Goal: Complete application form

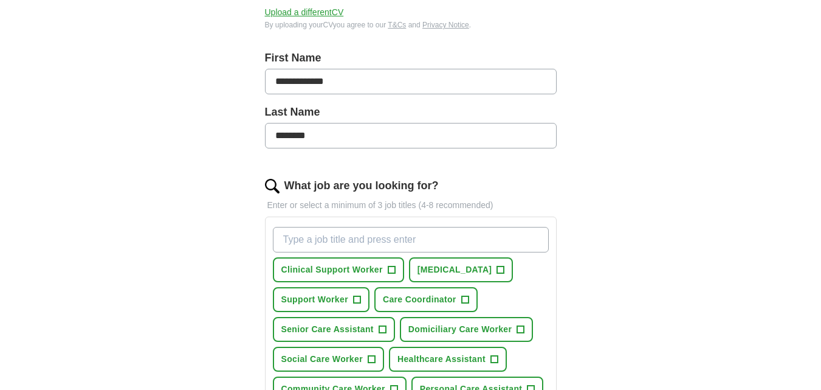
scroll to position [266, 0]
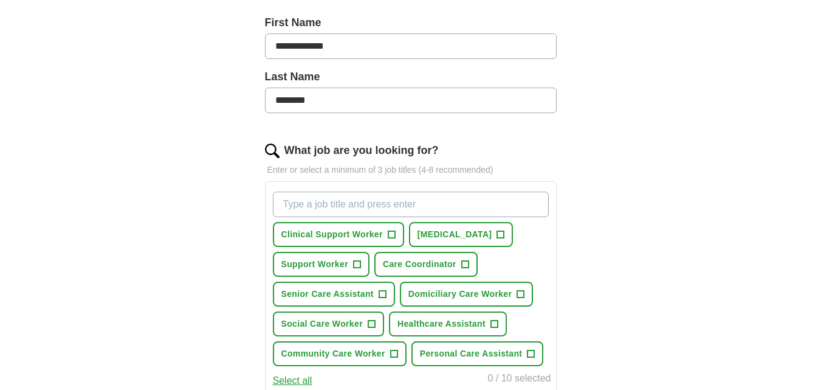
drag, startPoint x: 820, startPoint y: 221, endPoint x: 825, endPoint y: 217, distance: 6.6
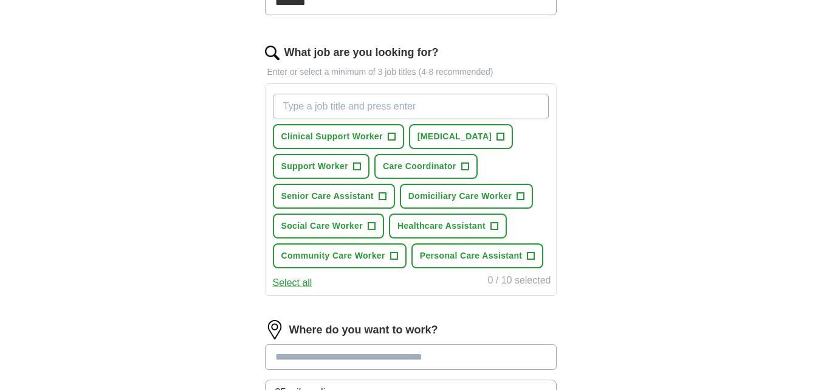
scroll to position [368, 0]
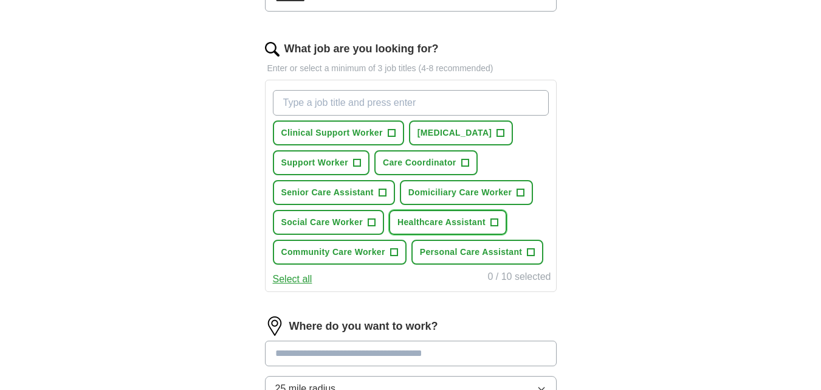
click at [495, 221] on span "+" at bounding box center [494, 223] width 7 height 10
click at [390, 133] on span "+" at bounding box center [391, 133] width 7 height 10
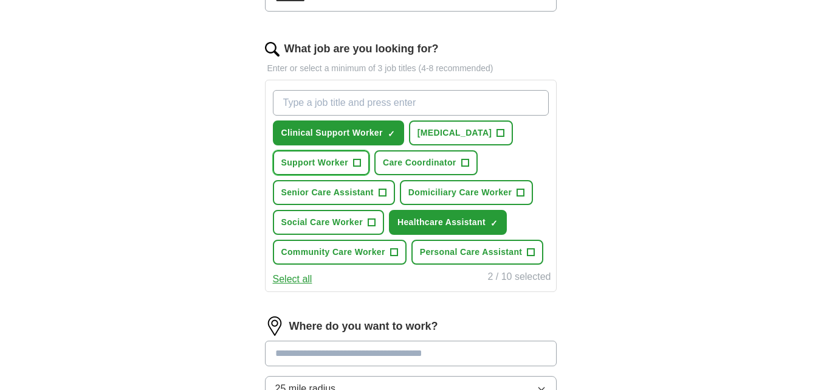
click at [359, 160] on span "+" at bounding box center [356, 163] width 7 height 10
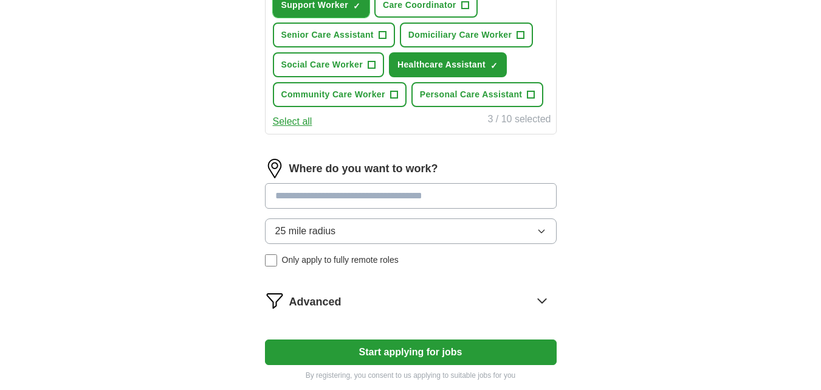
scroll to position [527, 0]
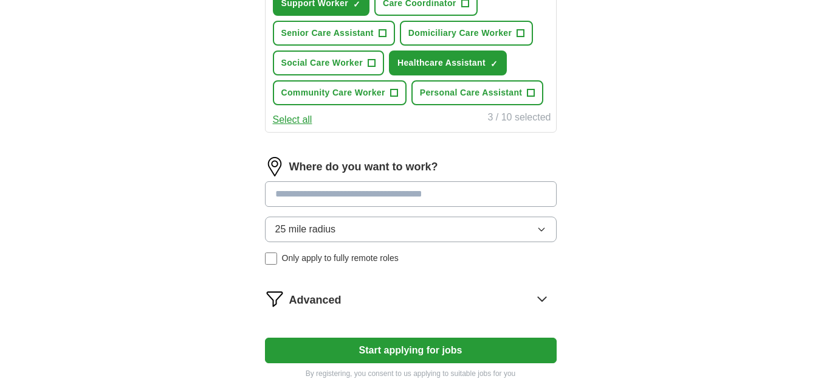
click at [458, 196] on input at bounding box center [411, 194] width 292 height 26
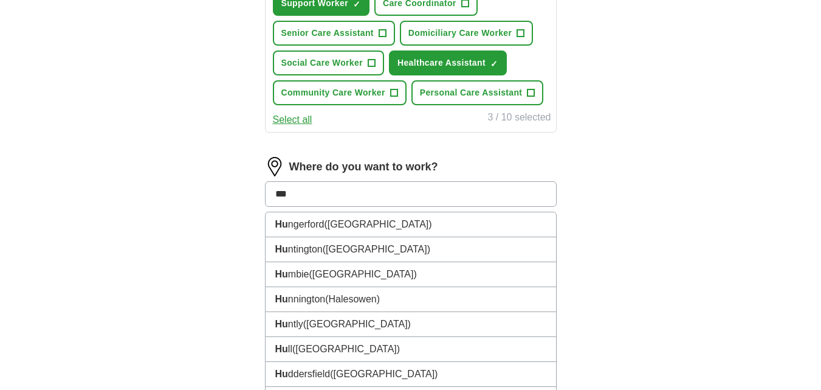
type input "****"
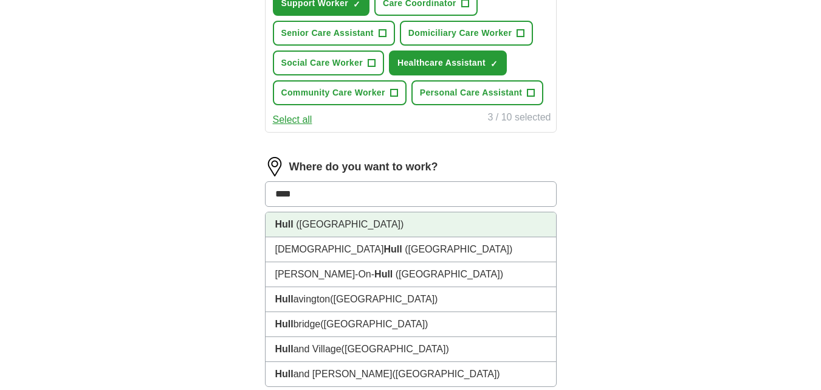
click at [411, 232] on li "Hull ([GEOGRAPHIC_DATA])" at bounding box center [411, 224] width 291 height 25
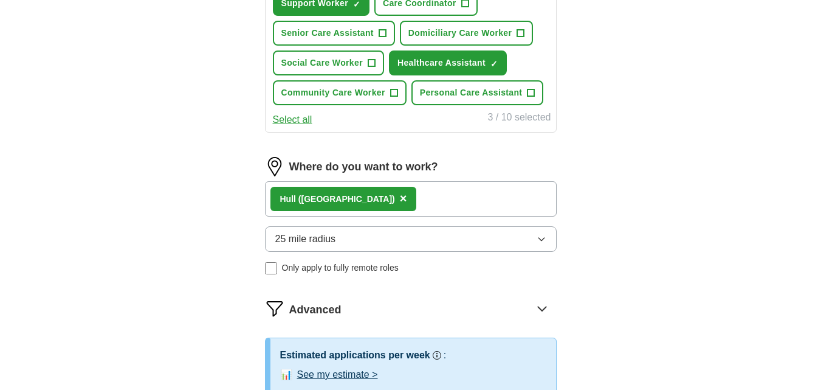
click at [542, 238] on icon "button" at bounding box center [542, 239] width 10 height 10
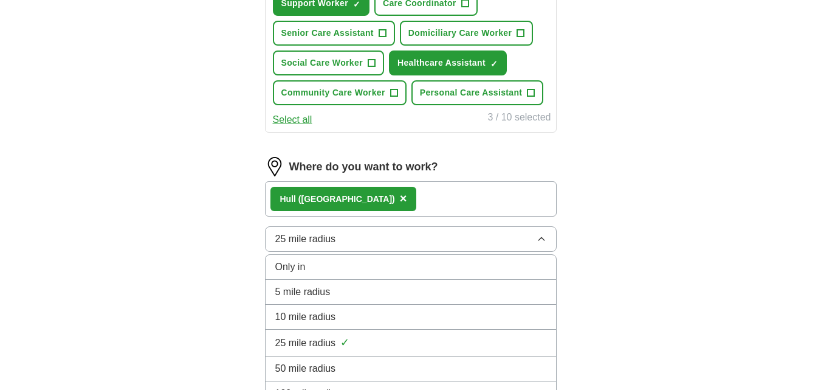
click at [458, 316] on div "10 mile radius" at bounding box center [410, 316] width 271 height 15
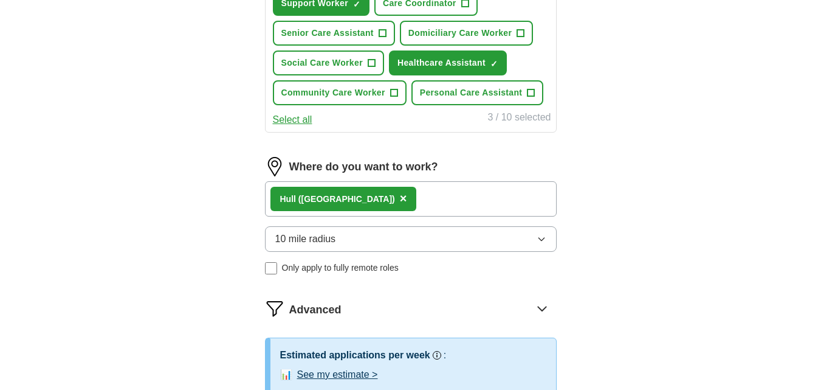
click at [544, 238] on icon "button" at bounding box center [541, 239] width 5 height 3
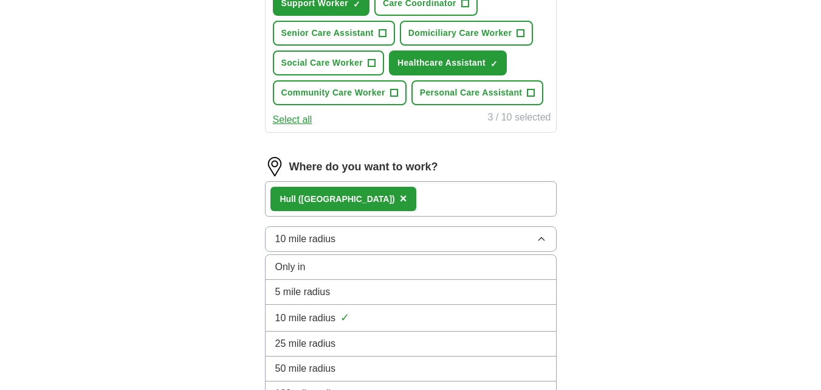
click at [476, 343] on div "25 mile radius" at bounding box center [410, 343] width 271 height 15
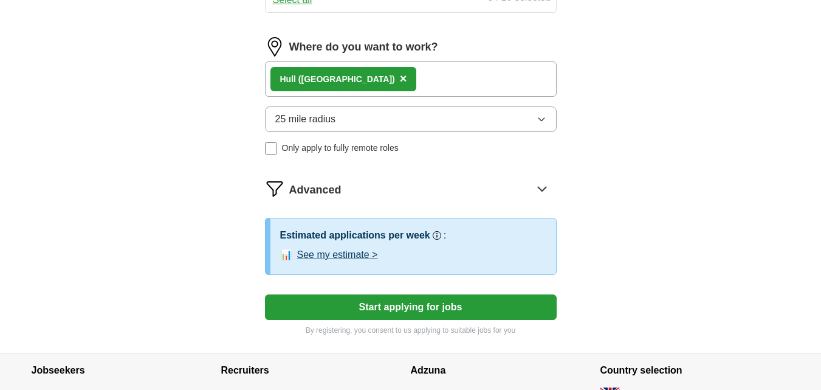
scroll to position [649, 0]
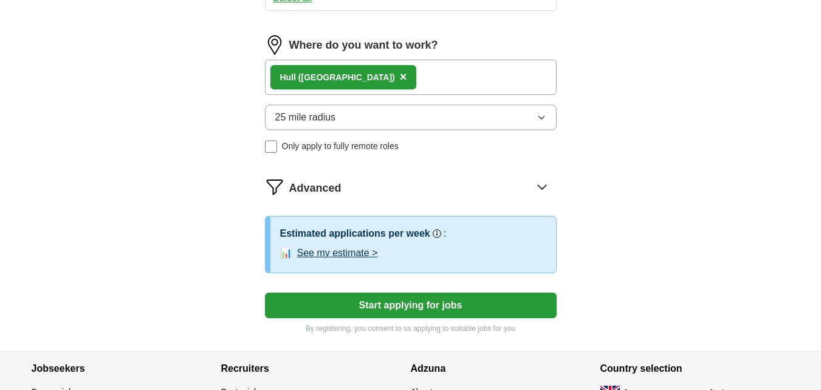
click at [437, 304] on button "Start applying for jobs" at bounding box center [411, 305] width 292 height 26
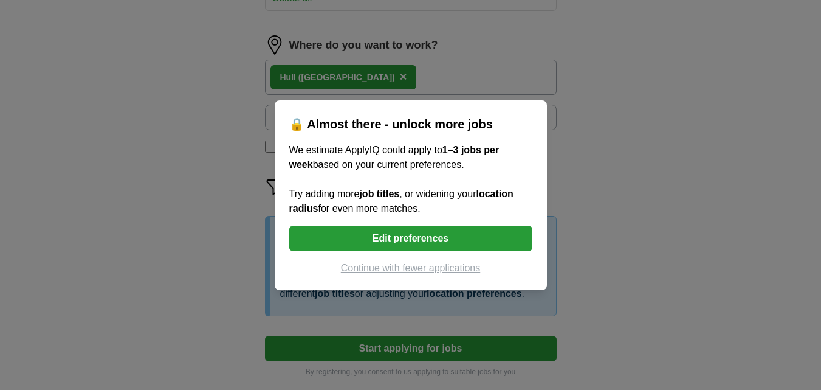
click at [385, 234] on button "Edit preferences" at bounding box center [410, 239] width 243 height 26
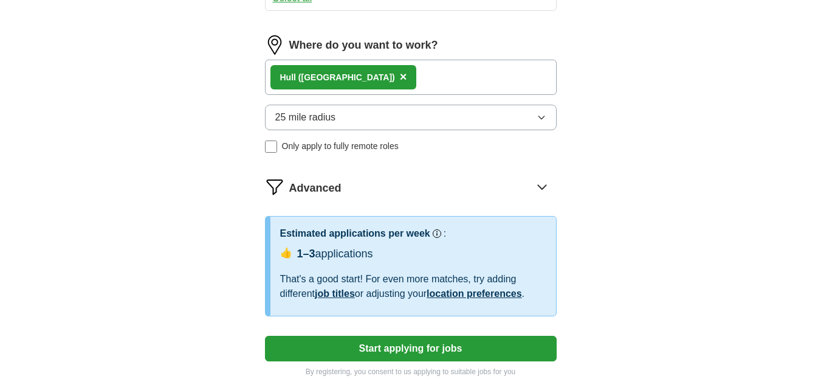
click at [542, 119] on icon "button" at bounding box center [541, 117] width 5 height 3
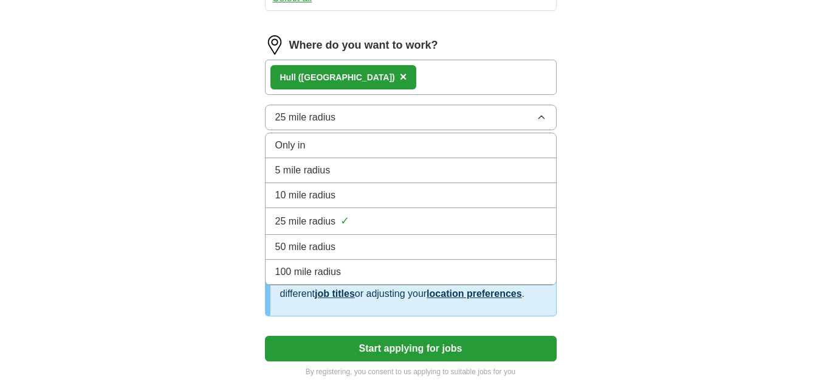
click at [495, 219] on div "25 mile radius ✓" at bounding box center [410, 221] width 271 height 16
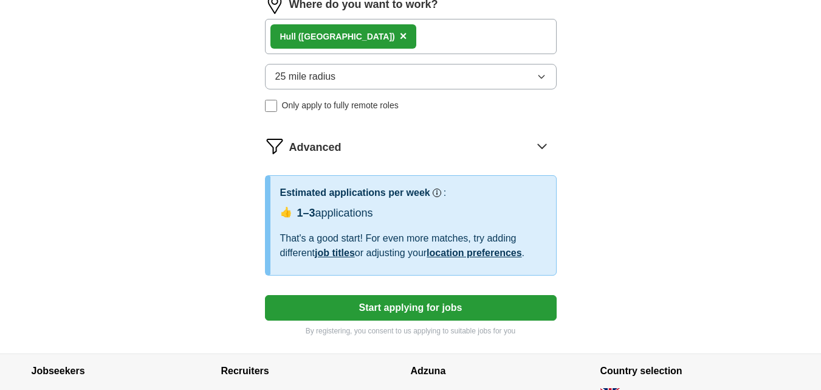
scroll to position [704, 0]
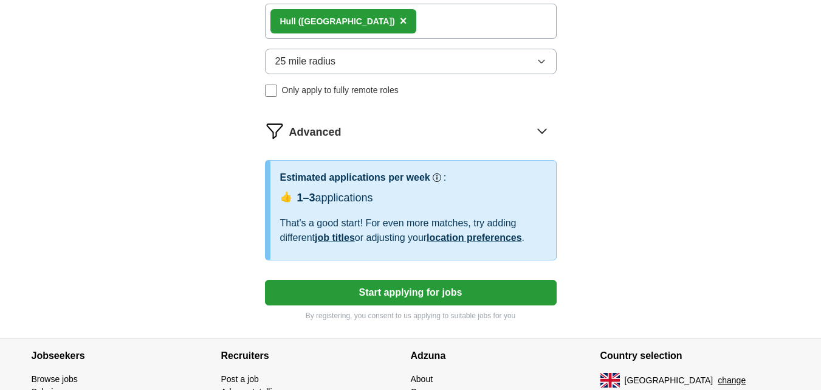
click at [329, 236] on link "job titles" at bounding box center [335, 237] width 40 height 10
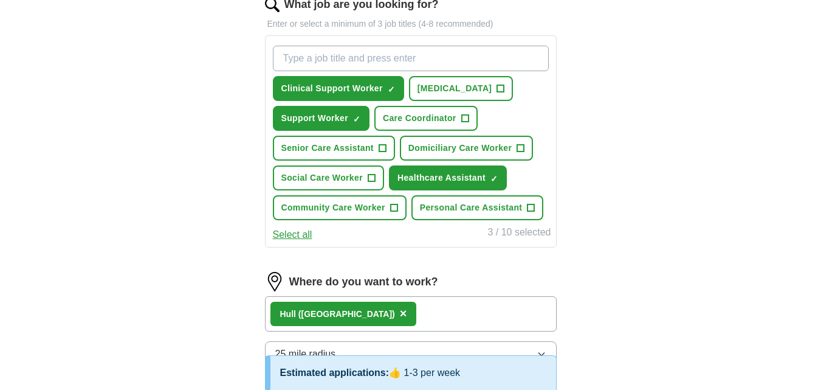
scroll to position [408, 0]
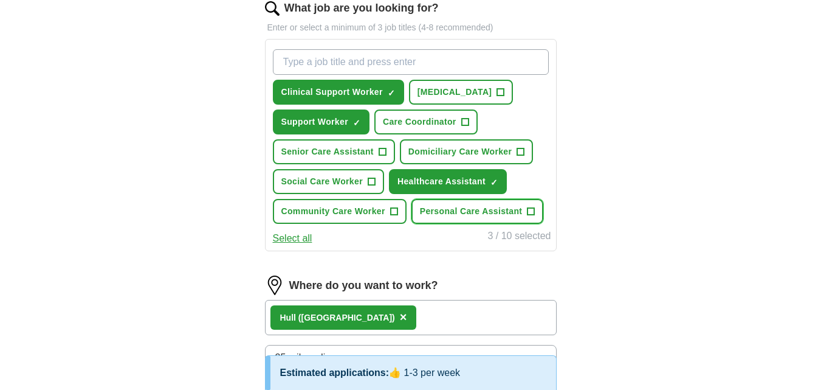
click at [532, 207] on span "+" at bounding box center [531, 212] width 7 height 10
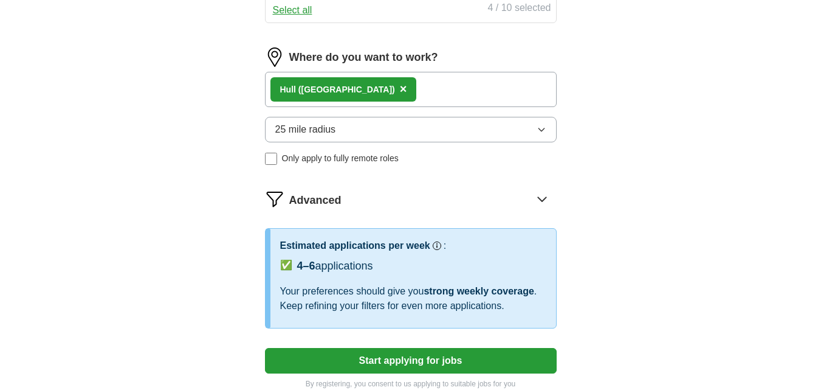
scroll to position [640, 0]
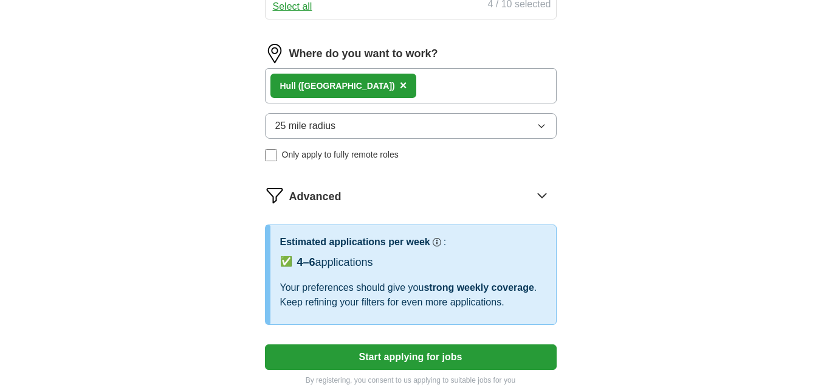
click at [432, 355] on button "Start applying for jobs" at bounding box center [411, 357] width 292 height 26
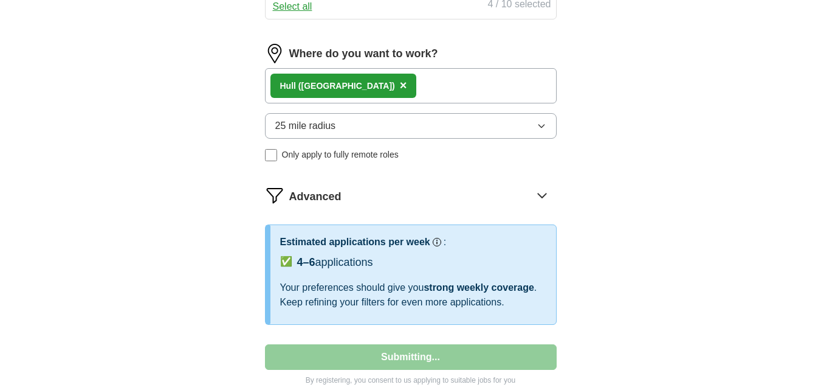
select select "**"
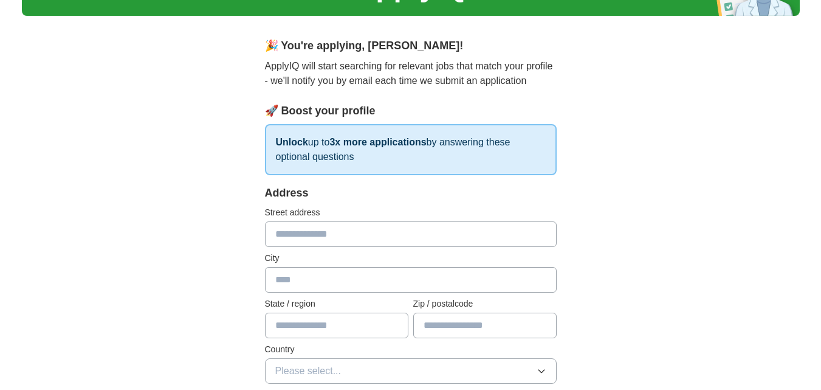
scroll to position [88, 0]
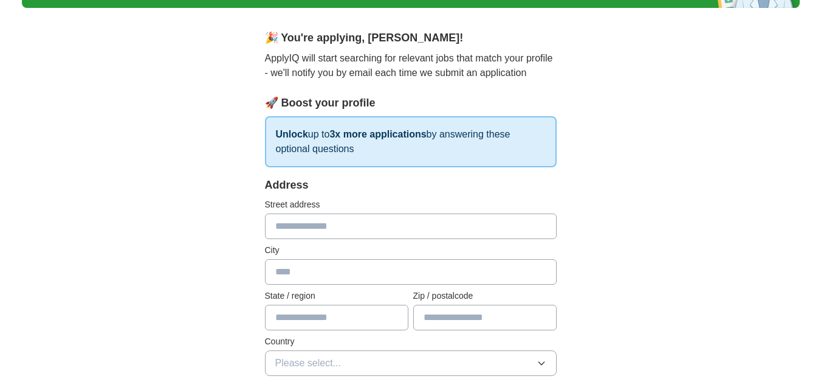
click at [404, 227] on input "text" at bounding box center [411, 226] width 292 height 26
type input "********"
type input "**********"
type input "*******"
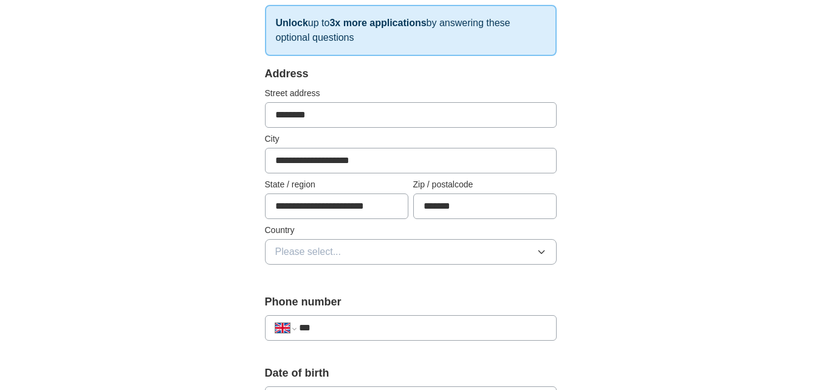
scroll to position [202, 0]
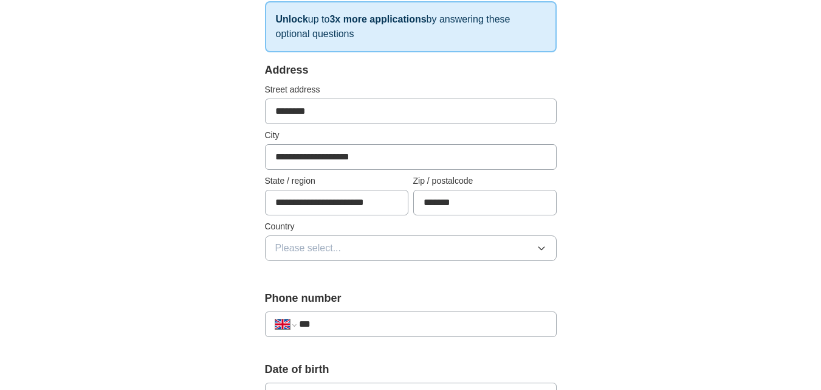
click at [527, 258] on button "Please select..." at bounding box center [411, 248] width 292 height 26
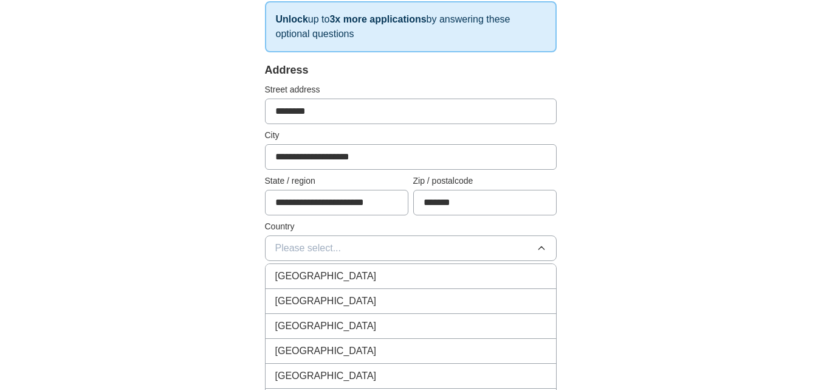
click at [516, 269] on div "[GEOGRAPHIC_DATA]" at bounding box center [410, 276] width 271 height 15
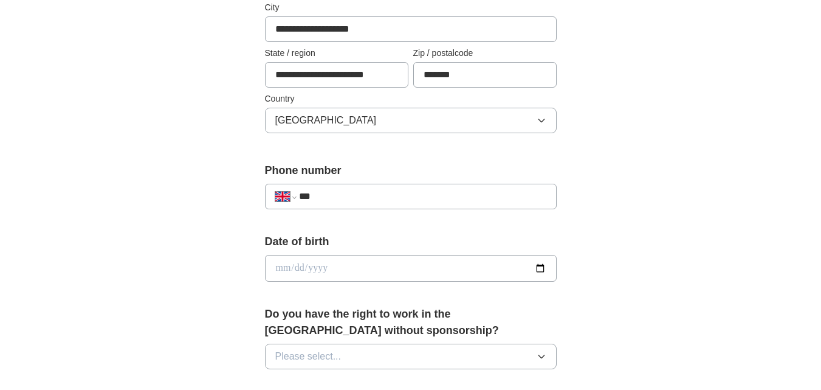
scroll to position [334, 0]
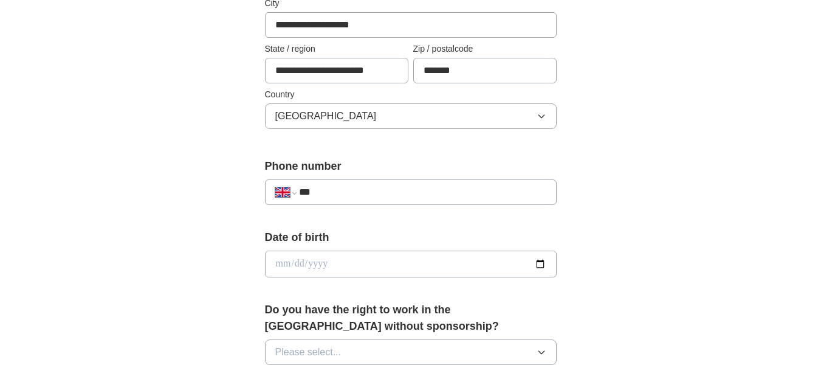
click at [390, 189] on input "***" at bounding box center [422, 192] width 247 height 15
type input "**********"
click at [456, 263] on input "date" at bounding box center [411, 263] width 292 height 27
type input "**********"
click at [619, 267] on div "**********" at bounding box center [411, 248] width 778 height 1090
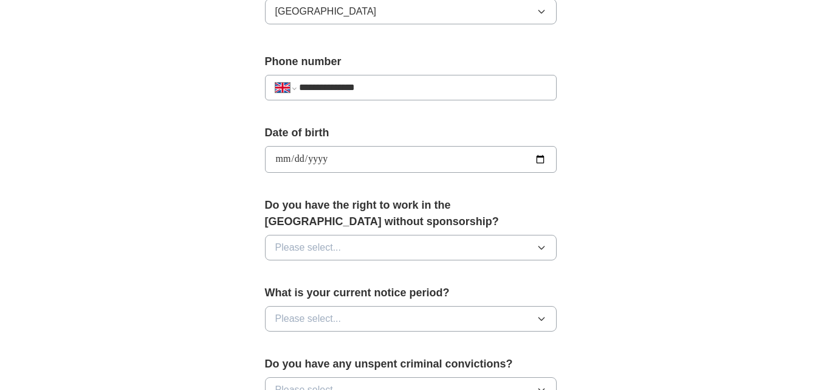
scroll to position [453, 0]
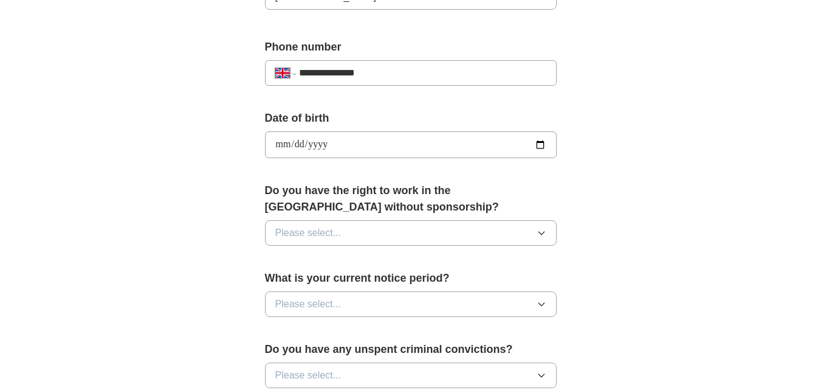
click at [486, 239] on button "Please select..." at bounding box center [411, 233] width 292 height 26
click at [477, 257] on div "Yes" at bounding box center [410, 260] width 271 height 15
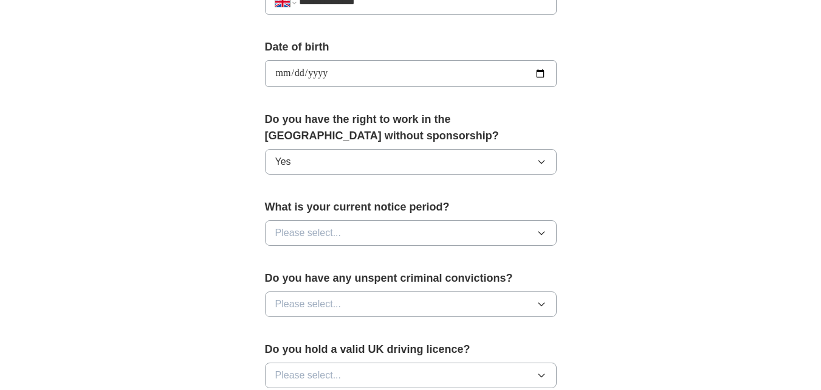
scroll to position [529, 0]
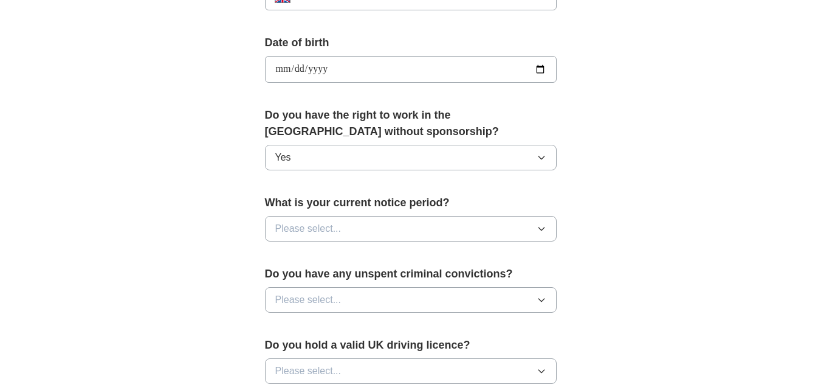
click at [522, 230] on button "Please select..." at bounding box center [411, 229] width 292 height 26
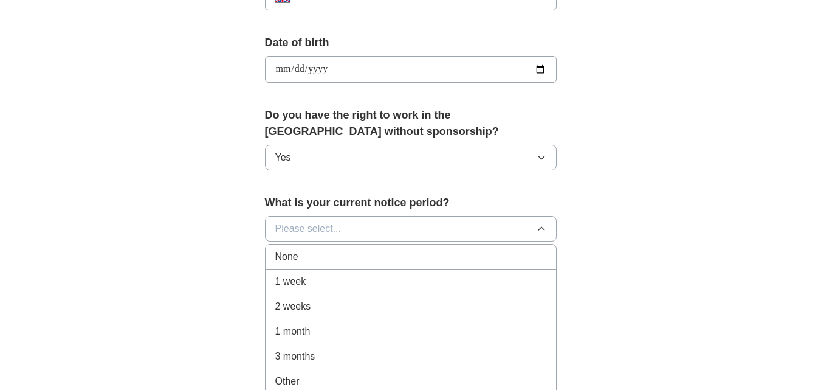
click at [464, 280] on div "1 week" at bounding box center [410, 281] width 271 height 15
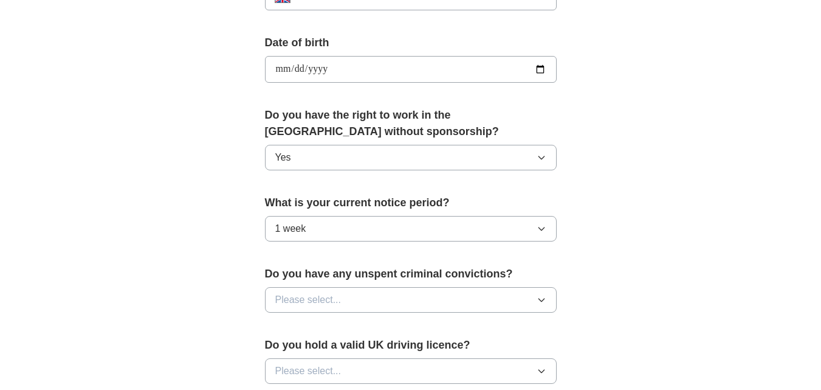
click at [541, 300] on icon "button" at bounding box center [542, 300] width 10 height 10
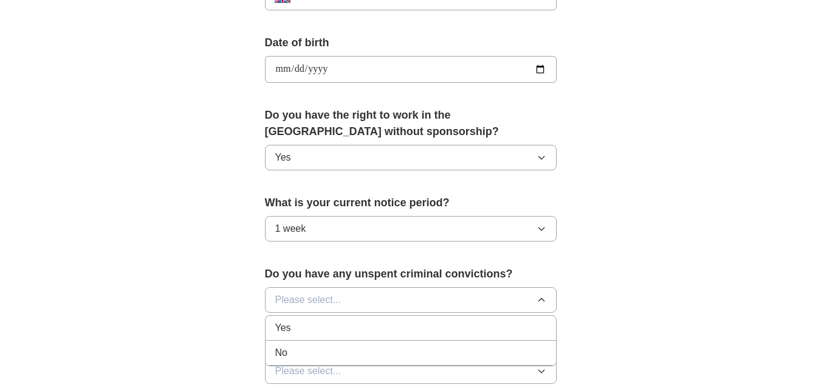
click at [481, 349] on div "No" at bounding box center [410, 352] width 271 height 15
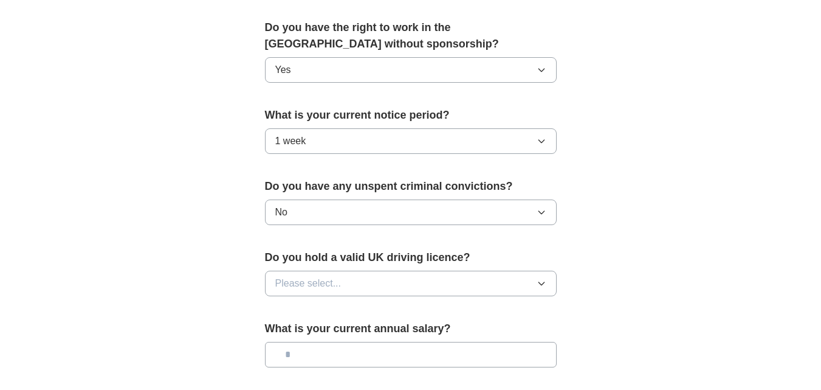
scroll to position [633, 0]
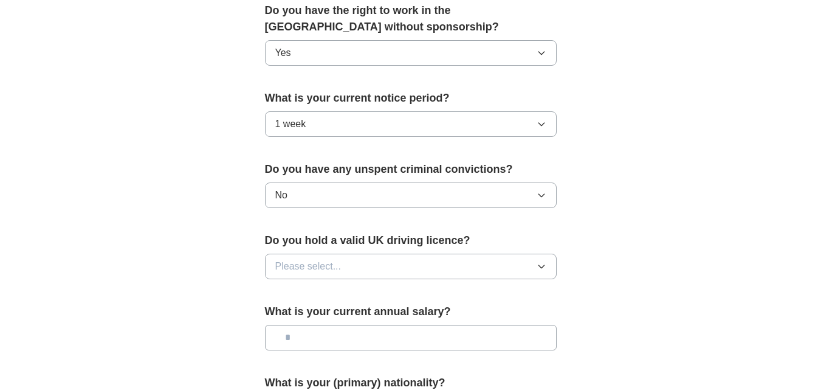
click at [542, 264] on icon "button" at bounding box center [542, 266] width 10 height 10
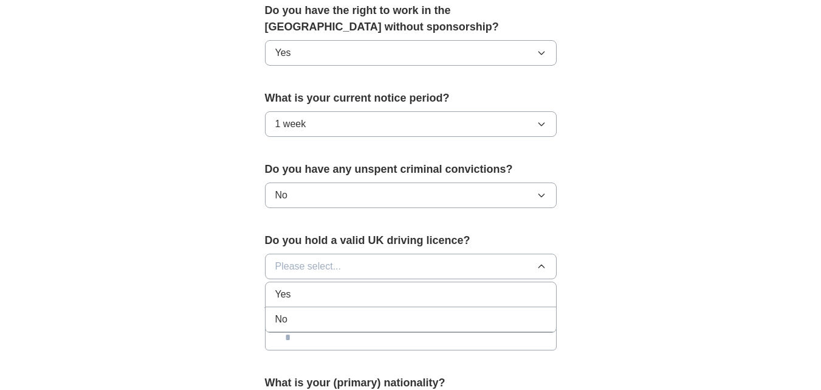
click at [452, 318] on div "No" at bounding box center [410, 319] width 271 height 15
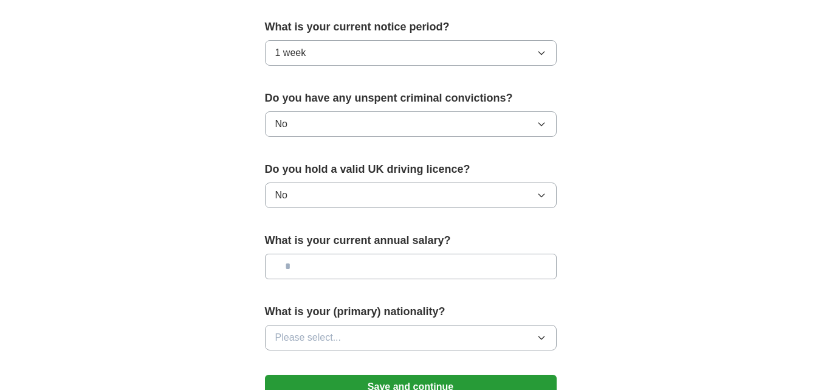
scroll to position [717, 0]
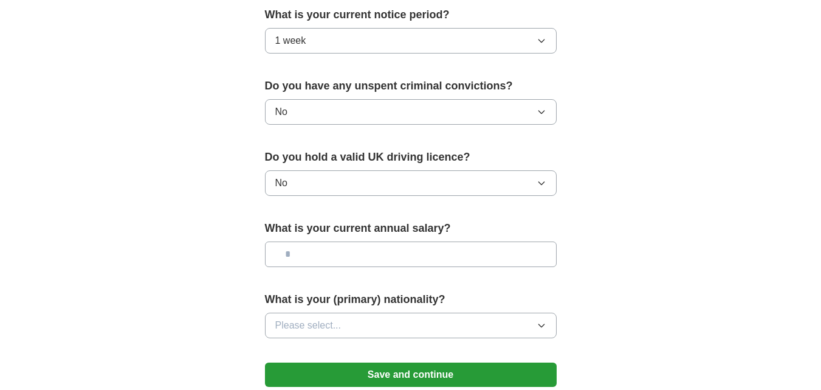
click at [508, 250] on input "text" at bounding box center [411, 254] width 292 height 26
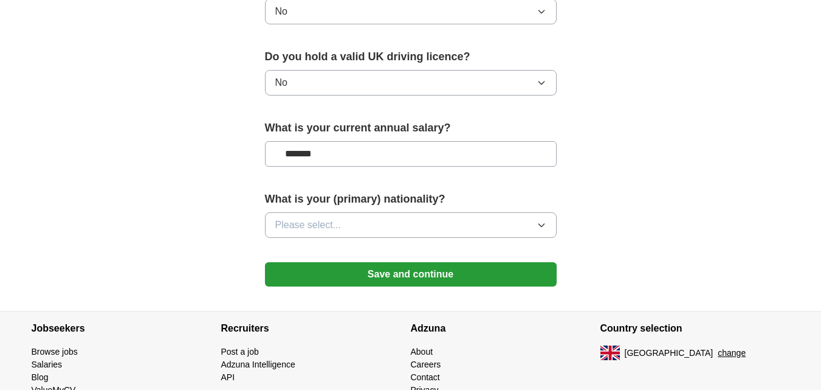
scroll to position [823, 0]
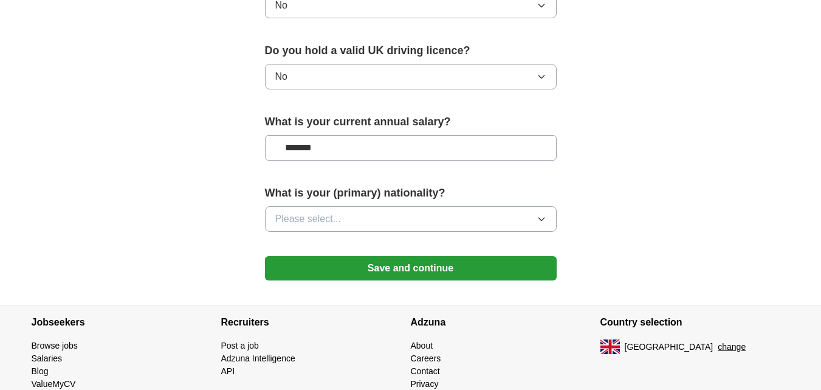
type input "*******"
click at [543, 219] on icon "button" at bounding box center [541, 219] width 5 height 3
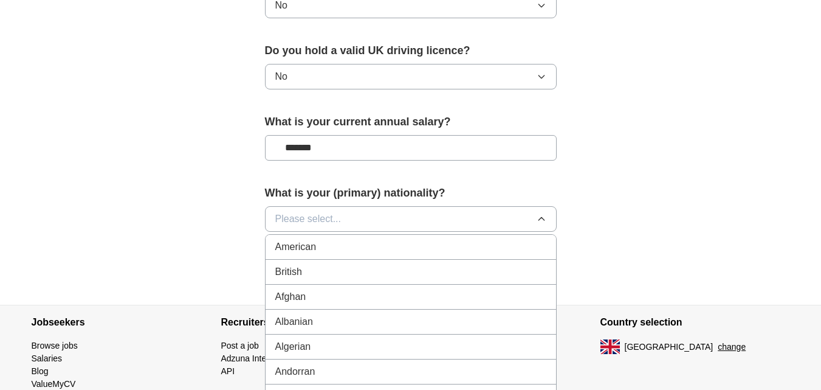
click at [484, 215] on button "Please select..." at bounding box center [411, 219] width 292 height 26
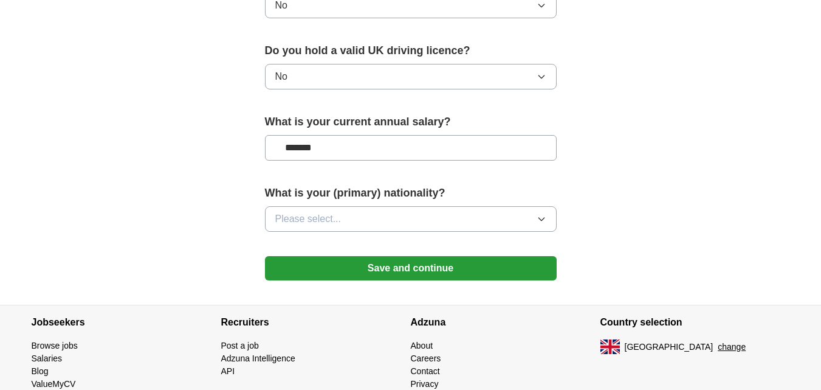
click at [542, 222] on icon "button" at bounding box center [542, 219] width 10 height 10
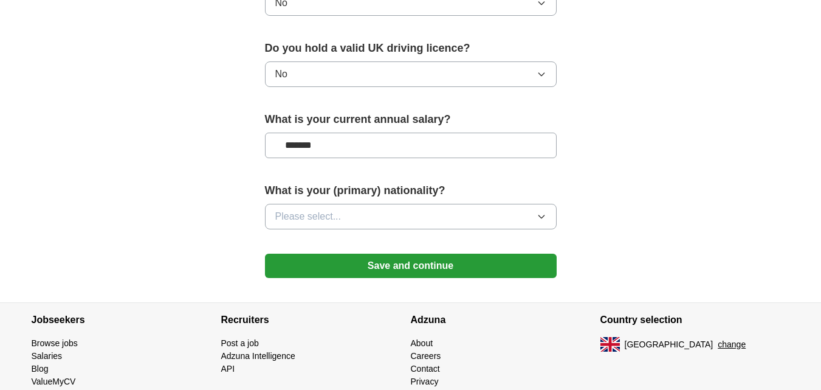
scroll to position [873, 0]
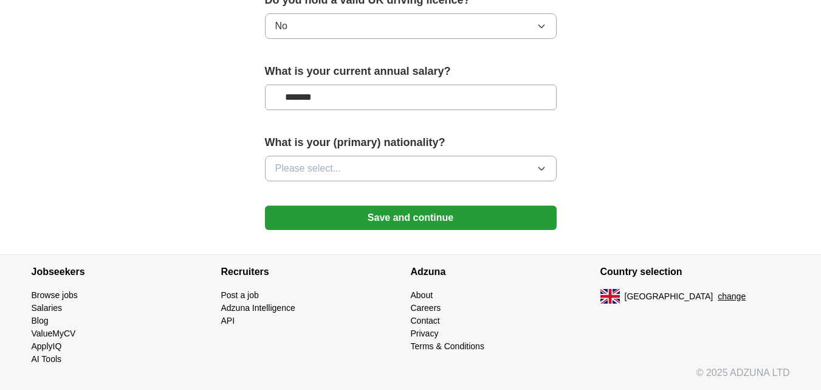
click at [542, 166] on icon "button" at bounding box center [542, 169] width 10 height 10
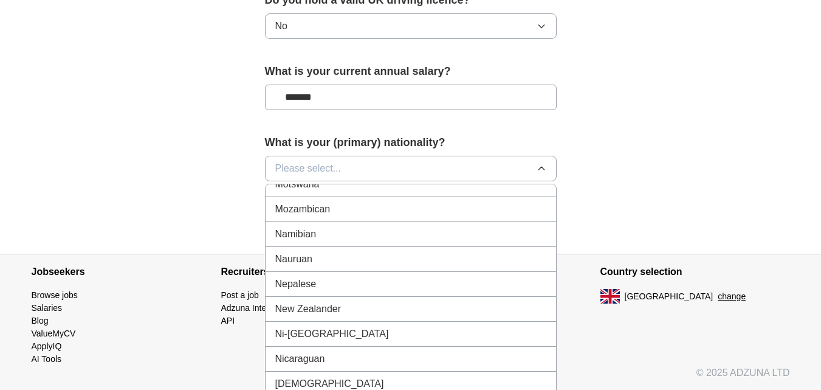
scroll to position [3134, 0]
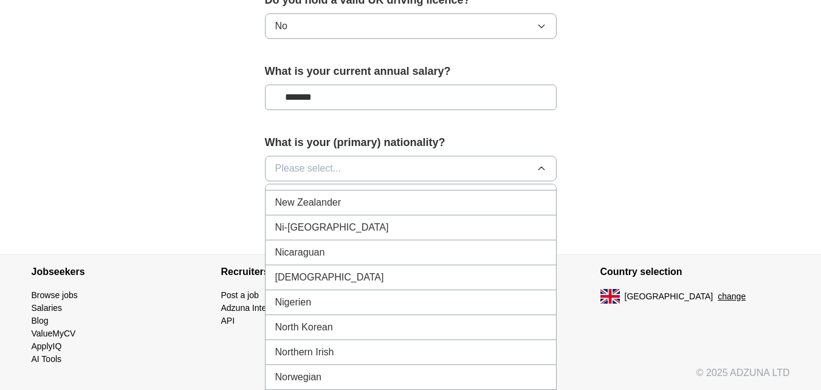
click at [480, 277] on div "[DEMOGRAPHIC_DATA]" at bounding box center [410, 277] width 271 height 15
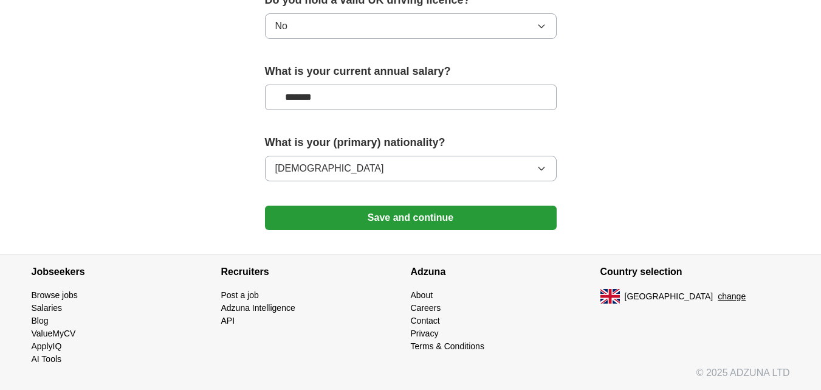
click at [411, 216] on button "Save and continue" at bounding box center [411, 217] width 292 height 24
